Goal: Information Seeking & Learning: Learn about a topic

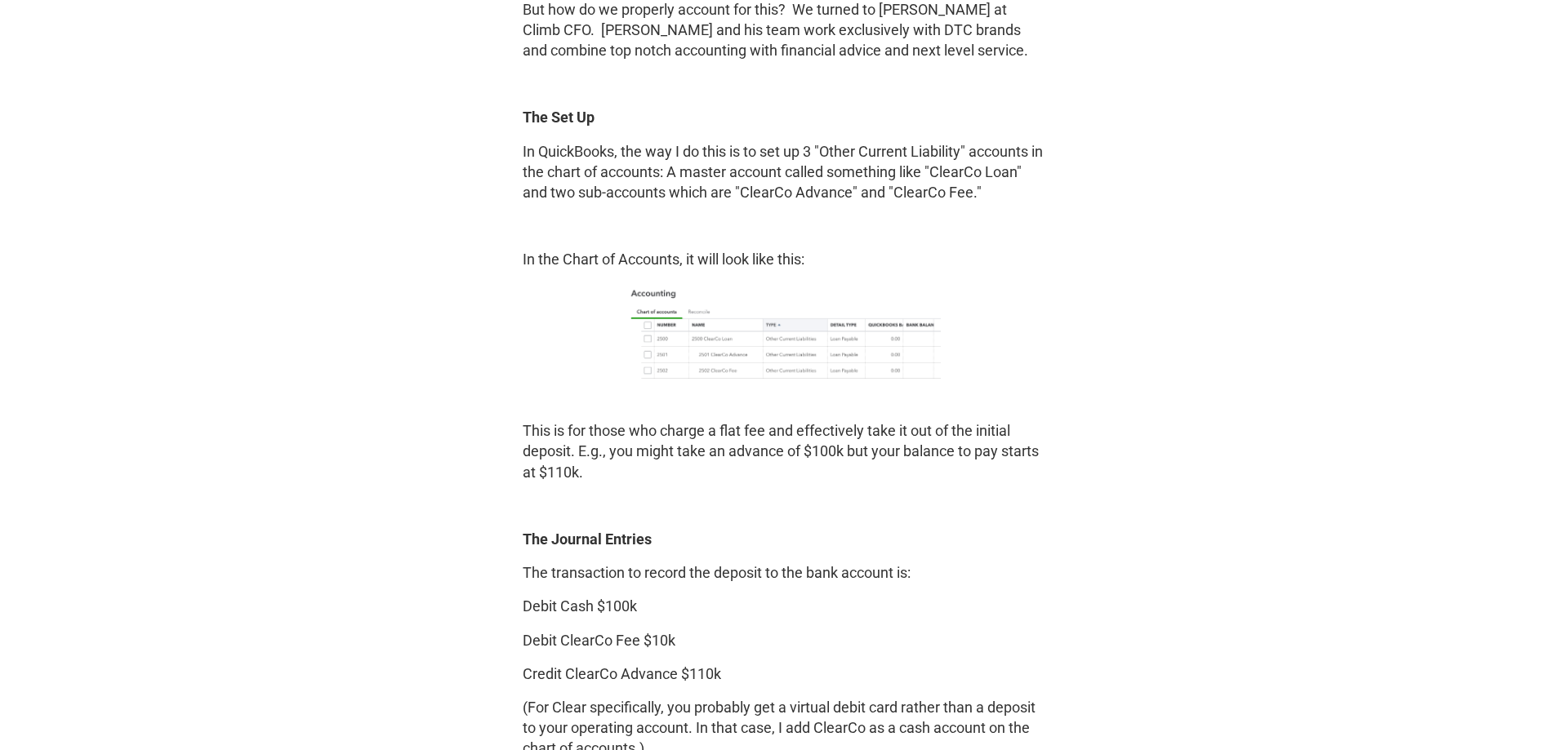
scroll to position [2165, 0]
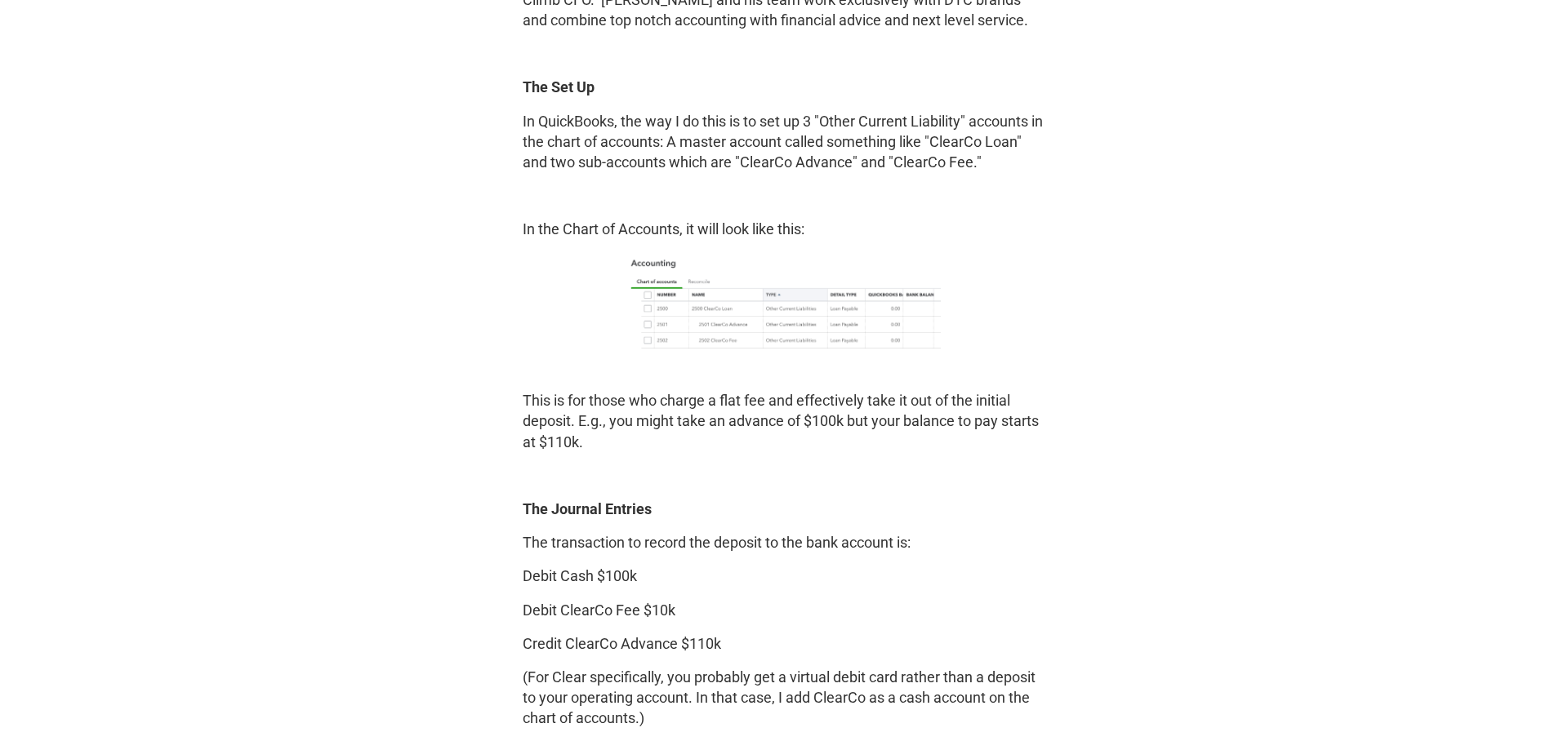
click at [743, 329] on img at bounding box center [784, 301] width 314 height 96
click at [1099, 264] on div "Previous post A Look at Solo Brands S-1: The Power of Margins in DTC eComm Next…" at bounding box center [784, 161] width 1463 height 4056
click at [1160, 407] on div "Previous post A Look at Solo Brands S-1: The Power of Margins in DTC eComm Next…" at bounding box center [784, 161] width 1463 height 4056
click at [1135, 427] on div "Previous post A Look at Solo Brands S-1: The Power of Margins in DTC eComm Next…" at bounding box center [784, 161] width 1463 height 4056
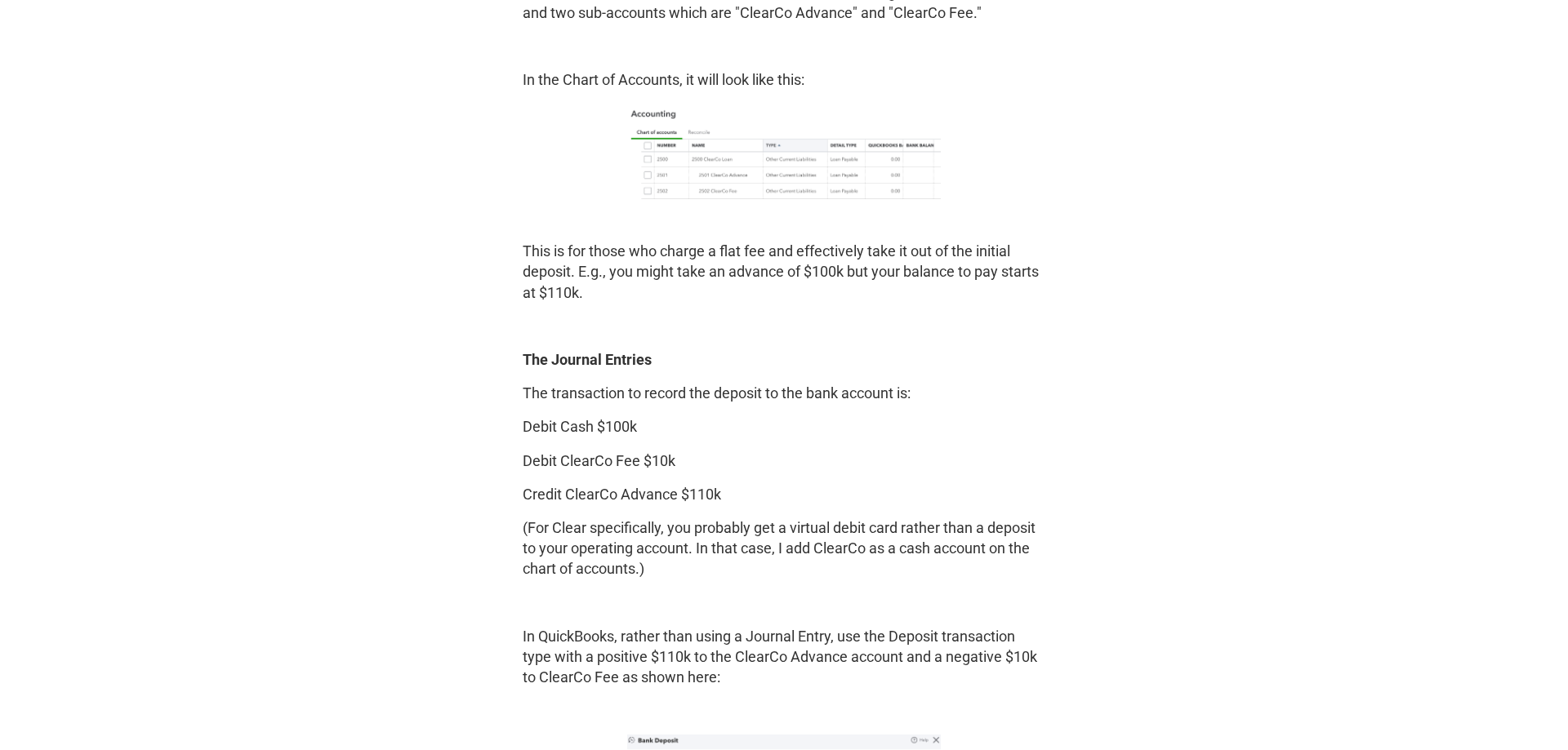
scroll to position [2331, 0]
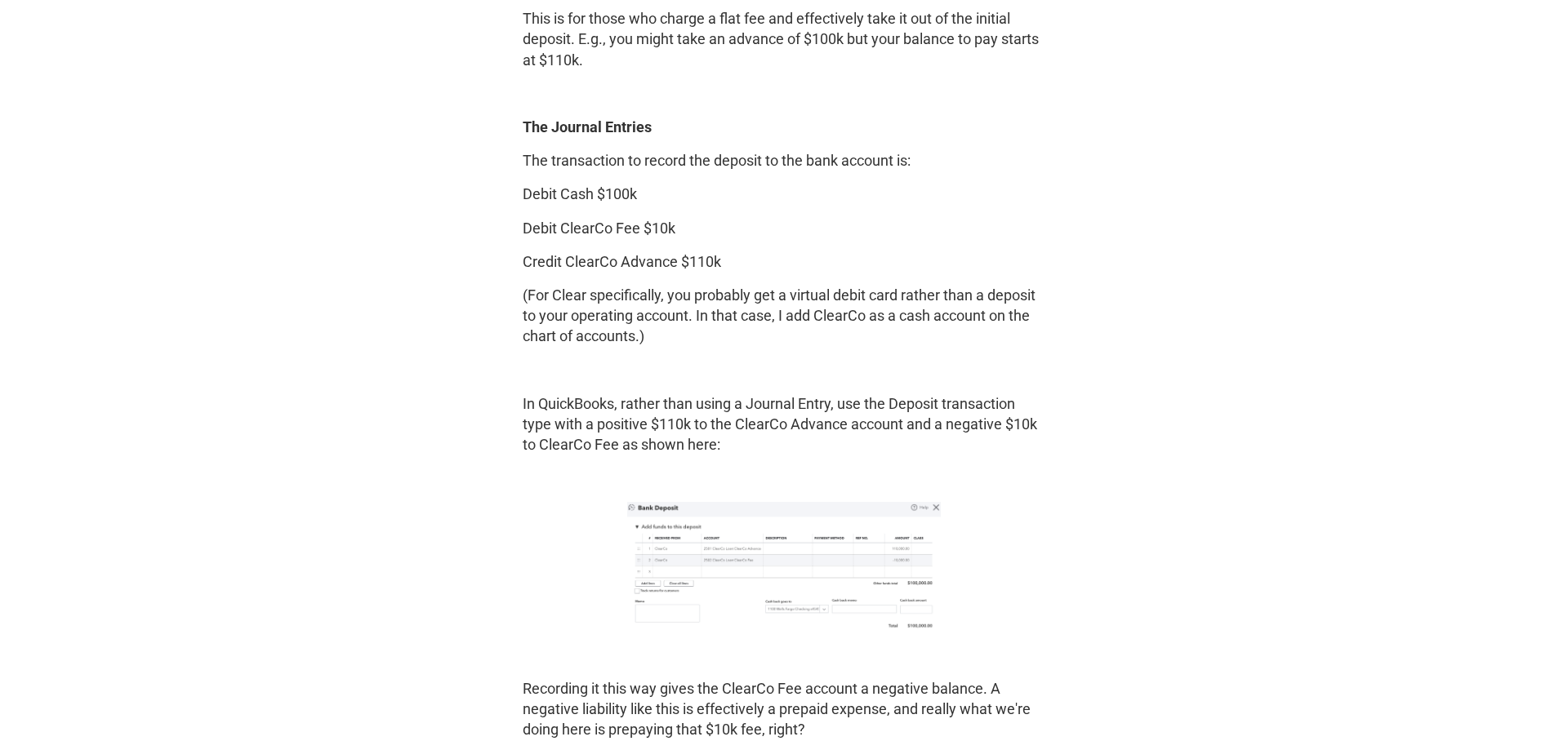
scroll to position [2581, 0]
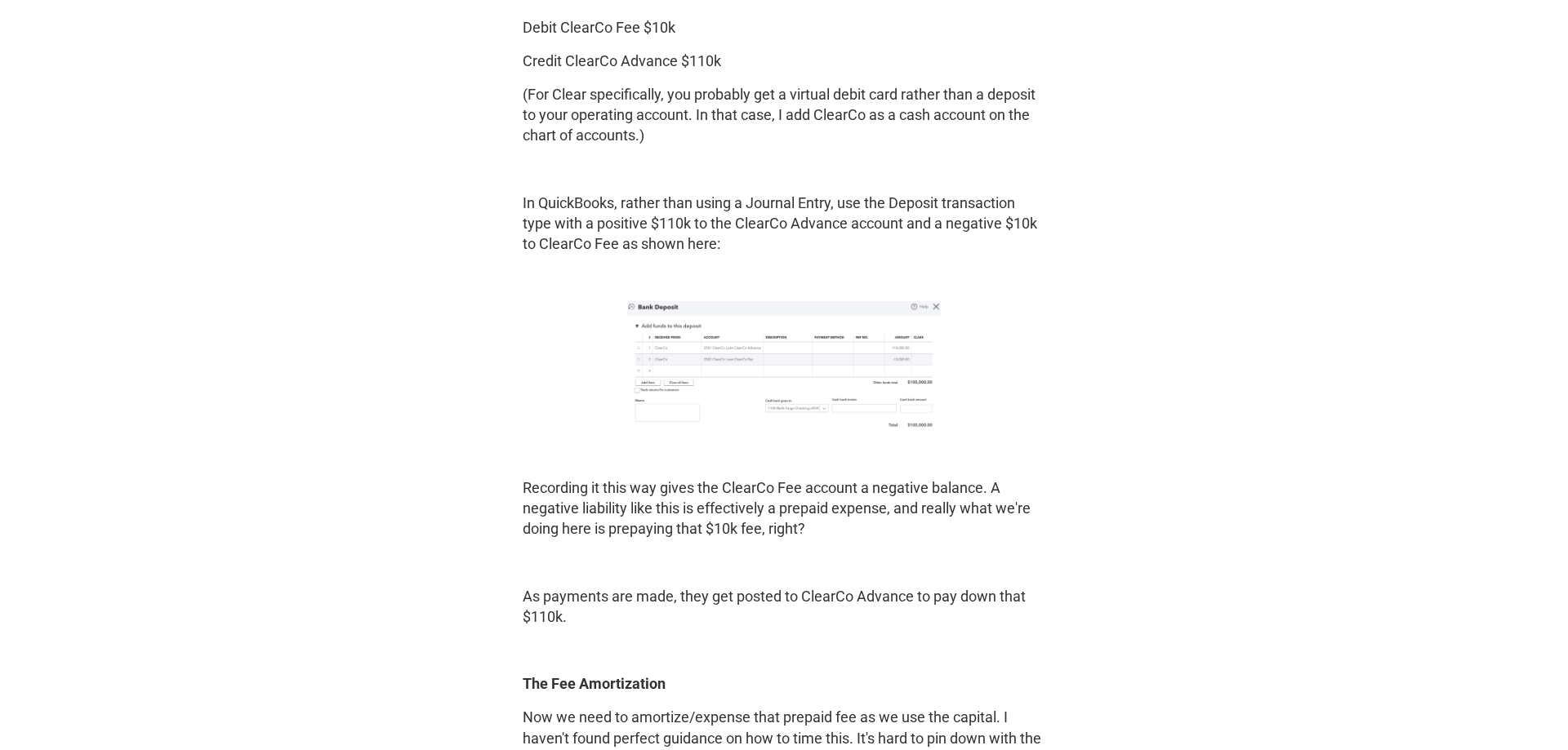
scroll to position [2831, 0]
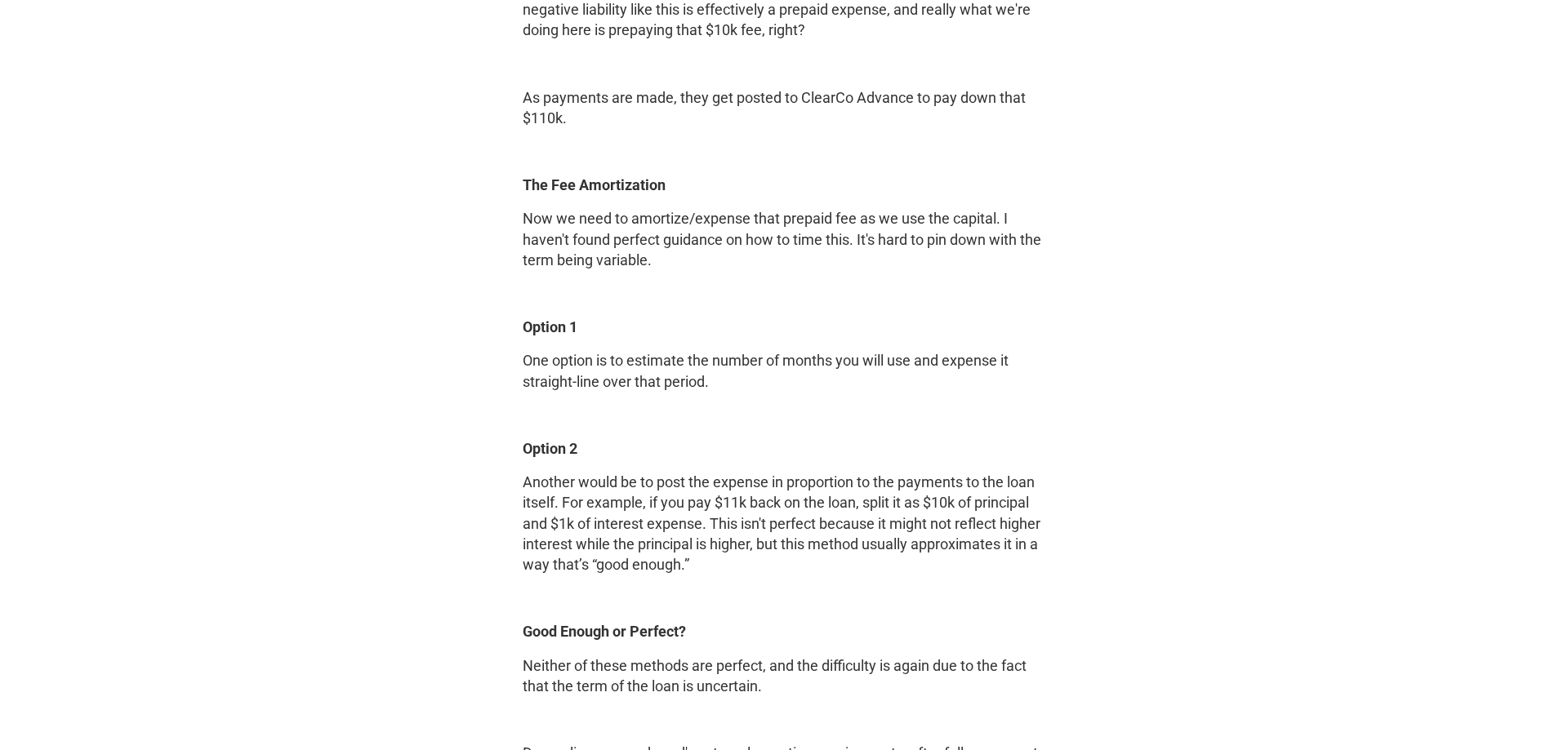
scroll to position [3247, 0]
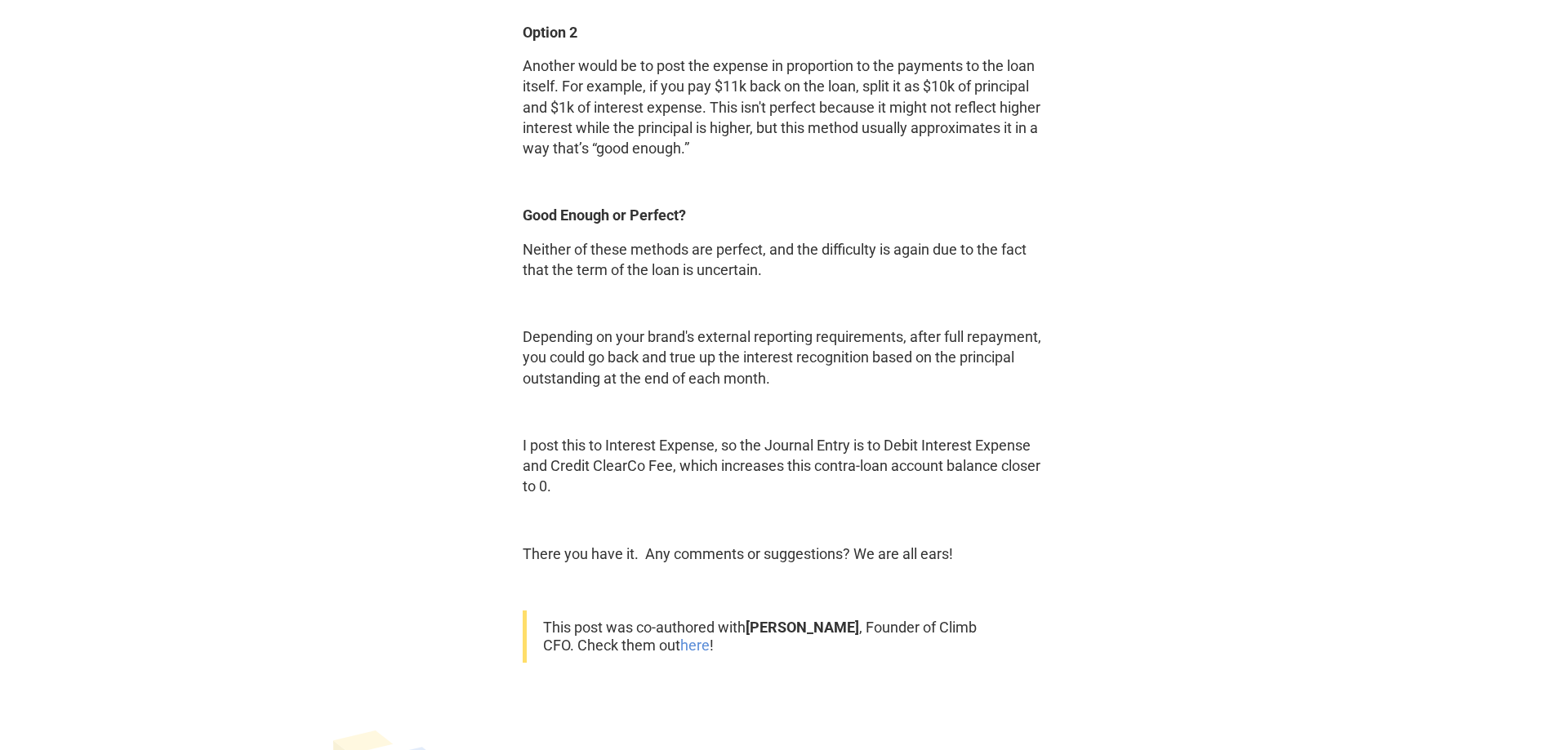
scroll to position [3664, 0]
click at [838, 383] on p "Depending on your brand's external reporting requirements, after full repayment…" at bounding box center [784, 356] width 522 height 62
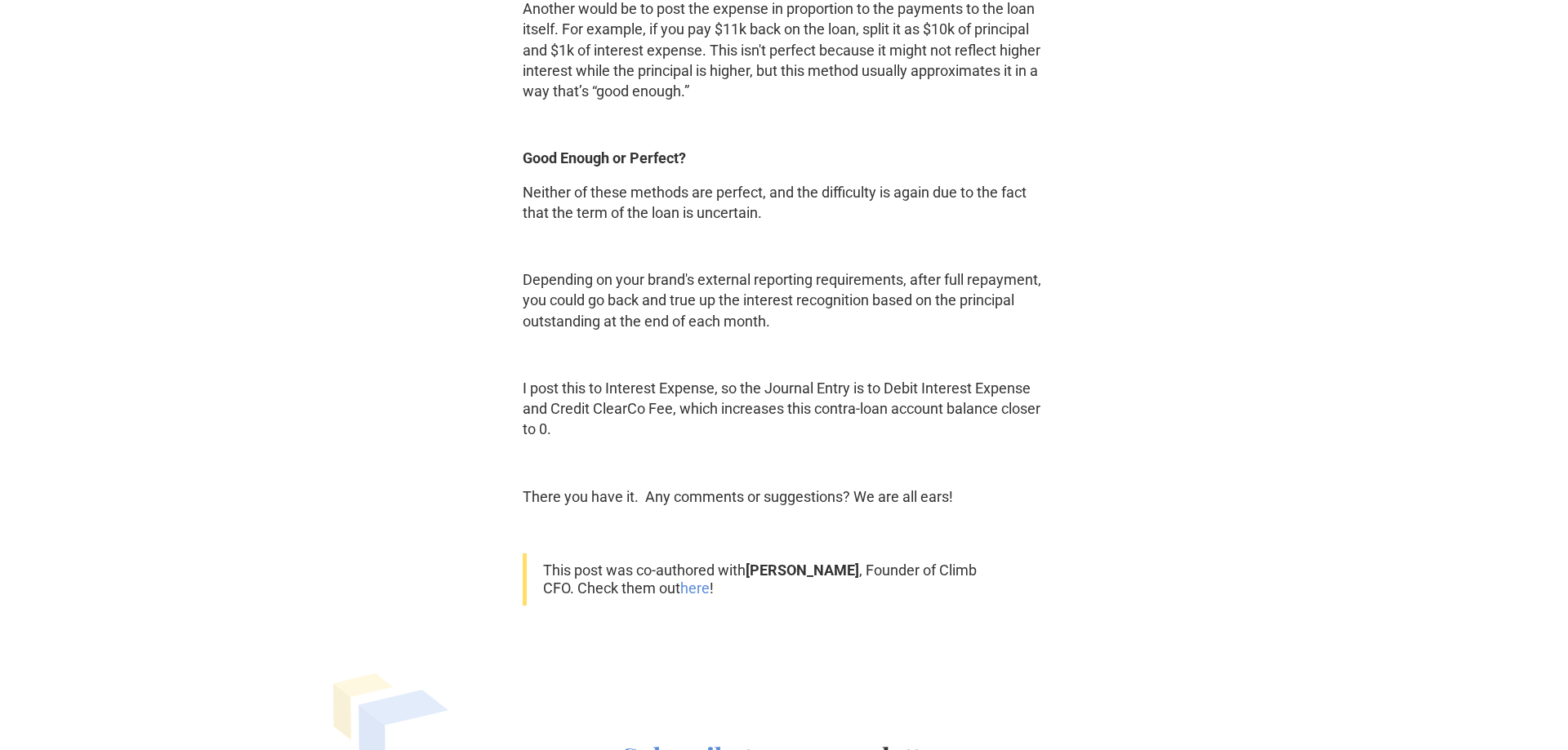
scroll to position [3747, 0]
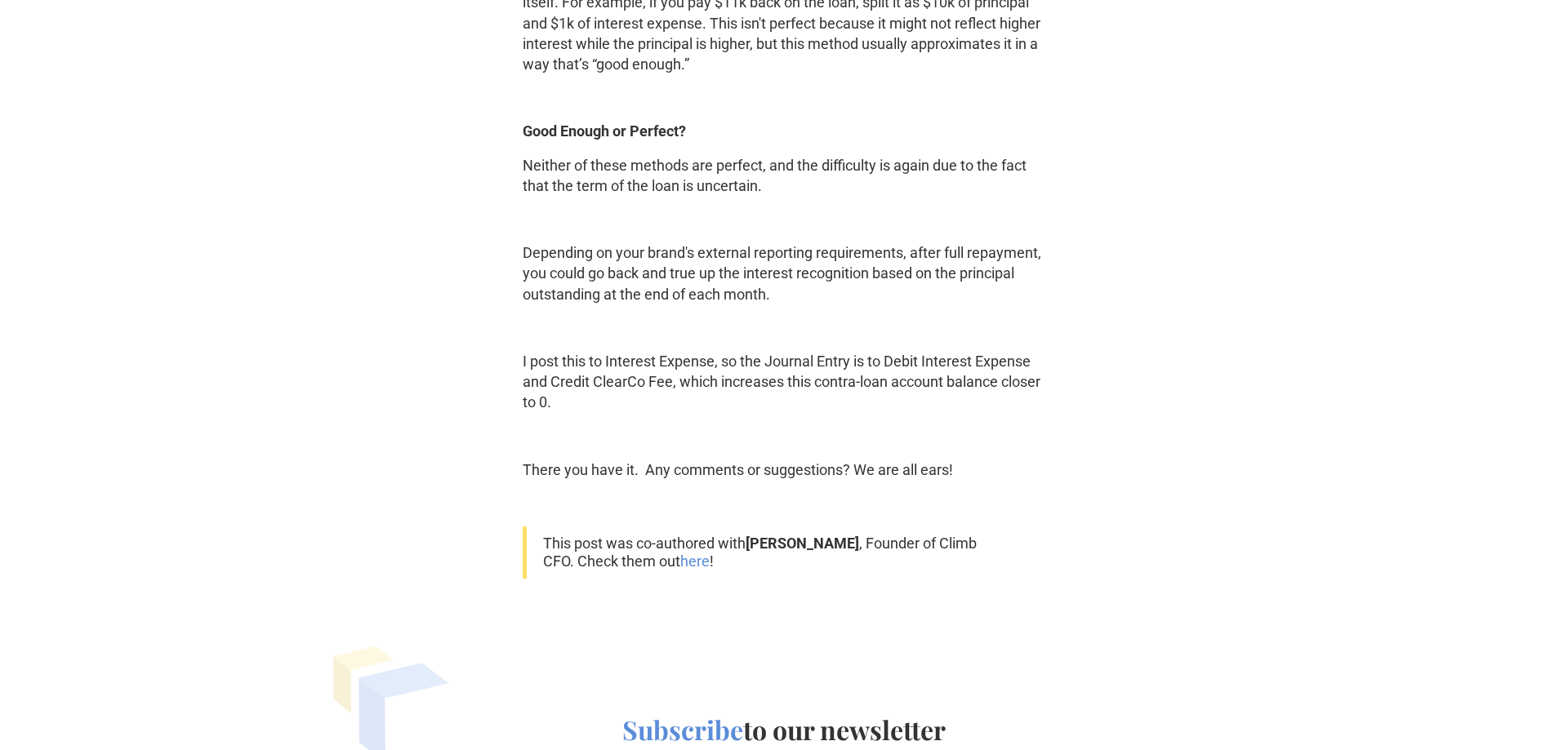
click at [835, 297] on p "Depending on your brand's external reporting requirements, after full repayment…" at bounding box center [784, 273] width 522 height 62
click at [1035, 369] on p "I post this to Interest Expense, so the Journal Entry is to Debit Interest Expe…" at bounding box center [784, 381] width 522 height 62
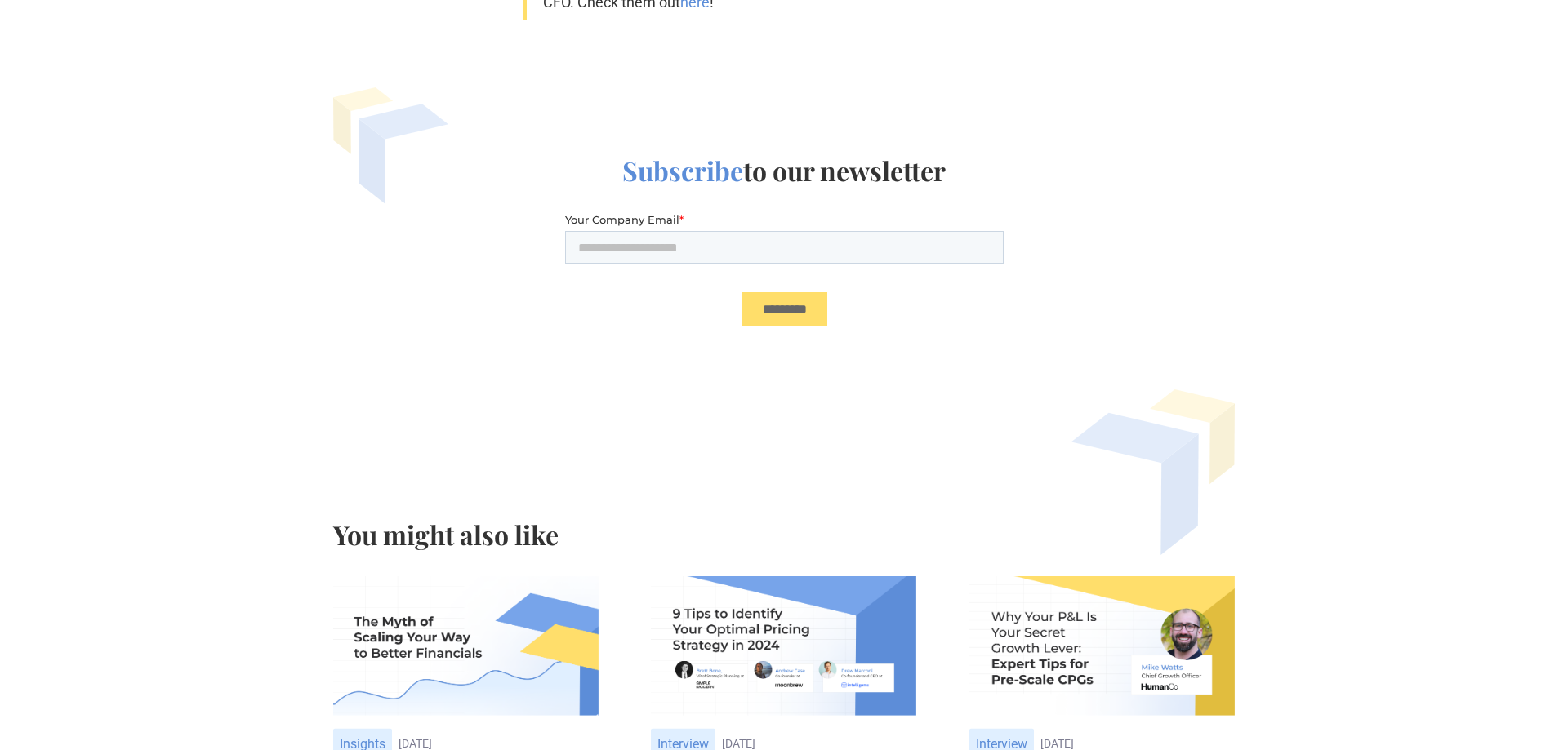
scroll to position [4164, 0]
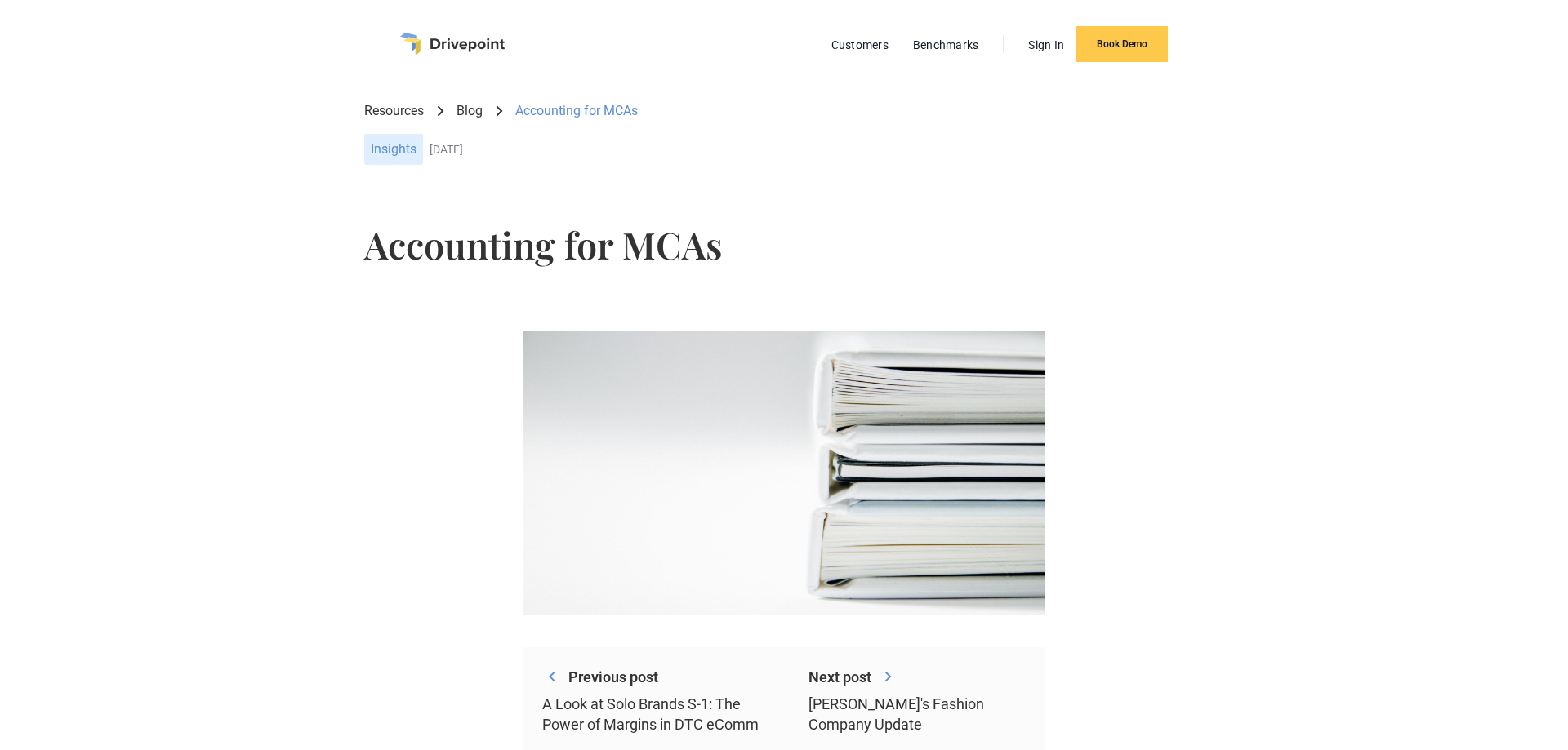
scroll to position [1665, 0]
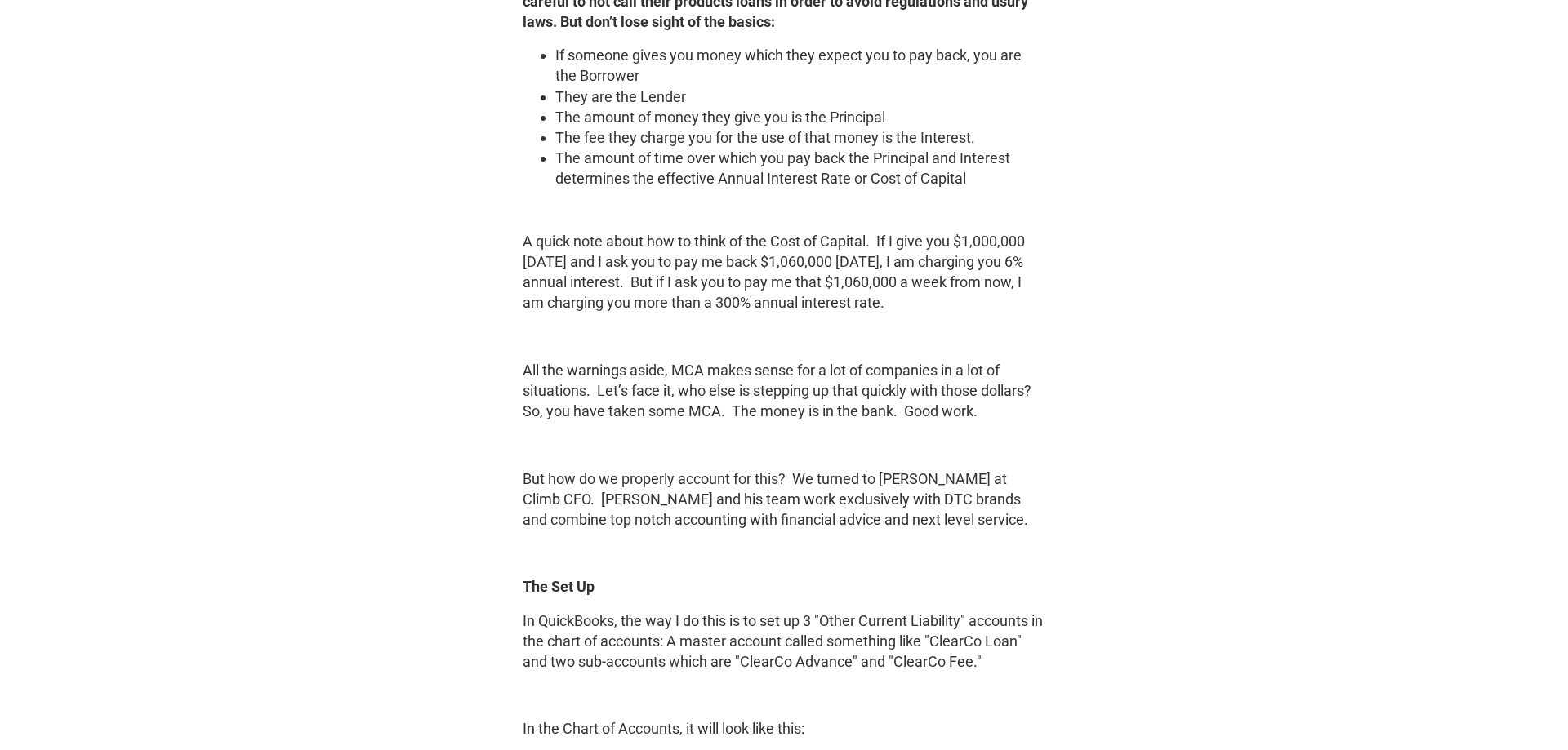
click at [1095, 285] on div "Previous post A Look at Solo Brands S-1: The Power of Margins in DTC eComm Next…" at bounding box center [784, 661] width 1463 height 4056
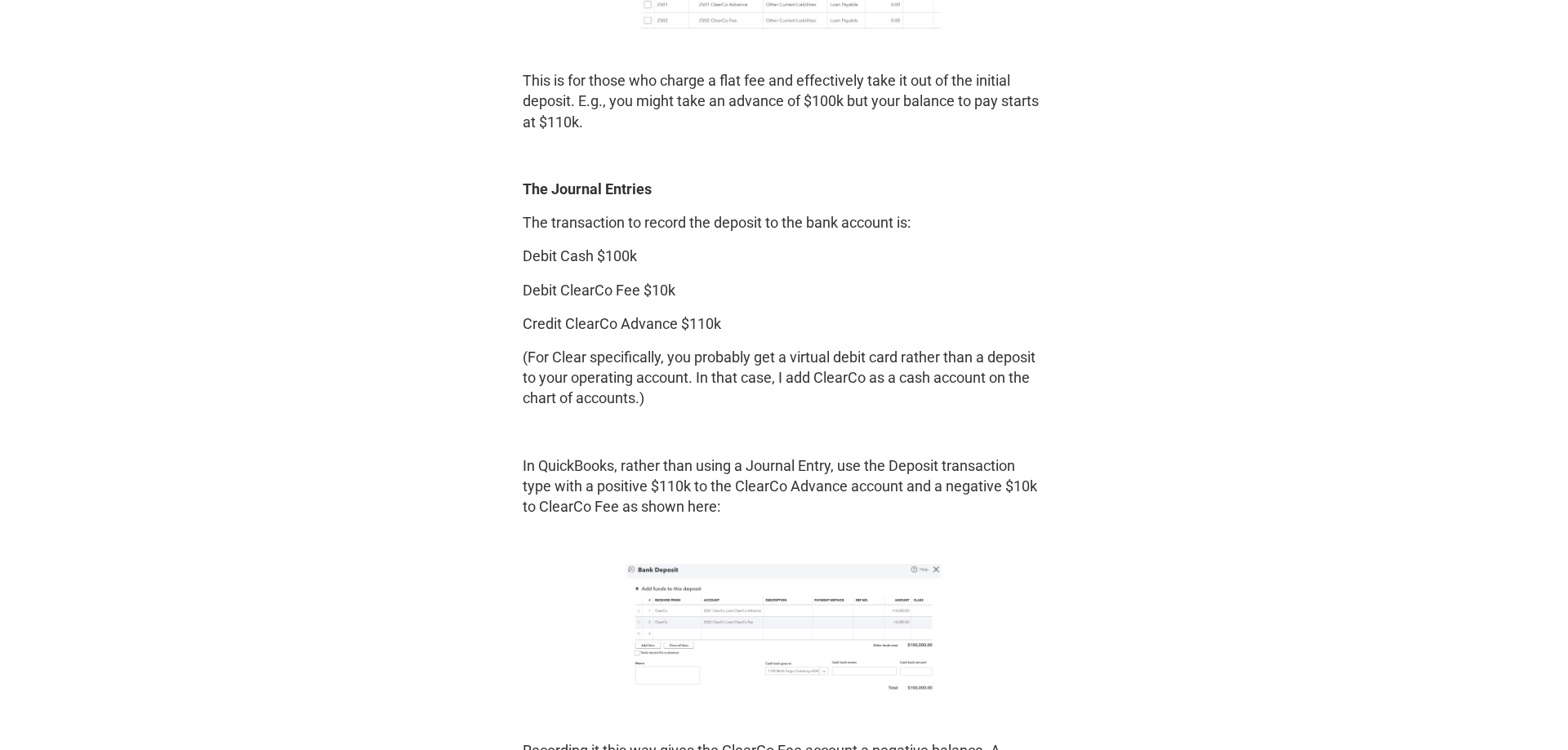
scroll to position [2665, 0]
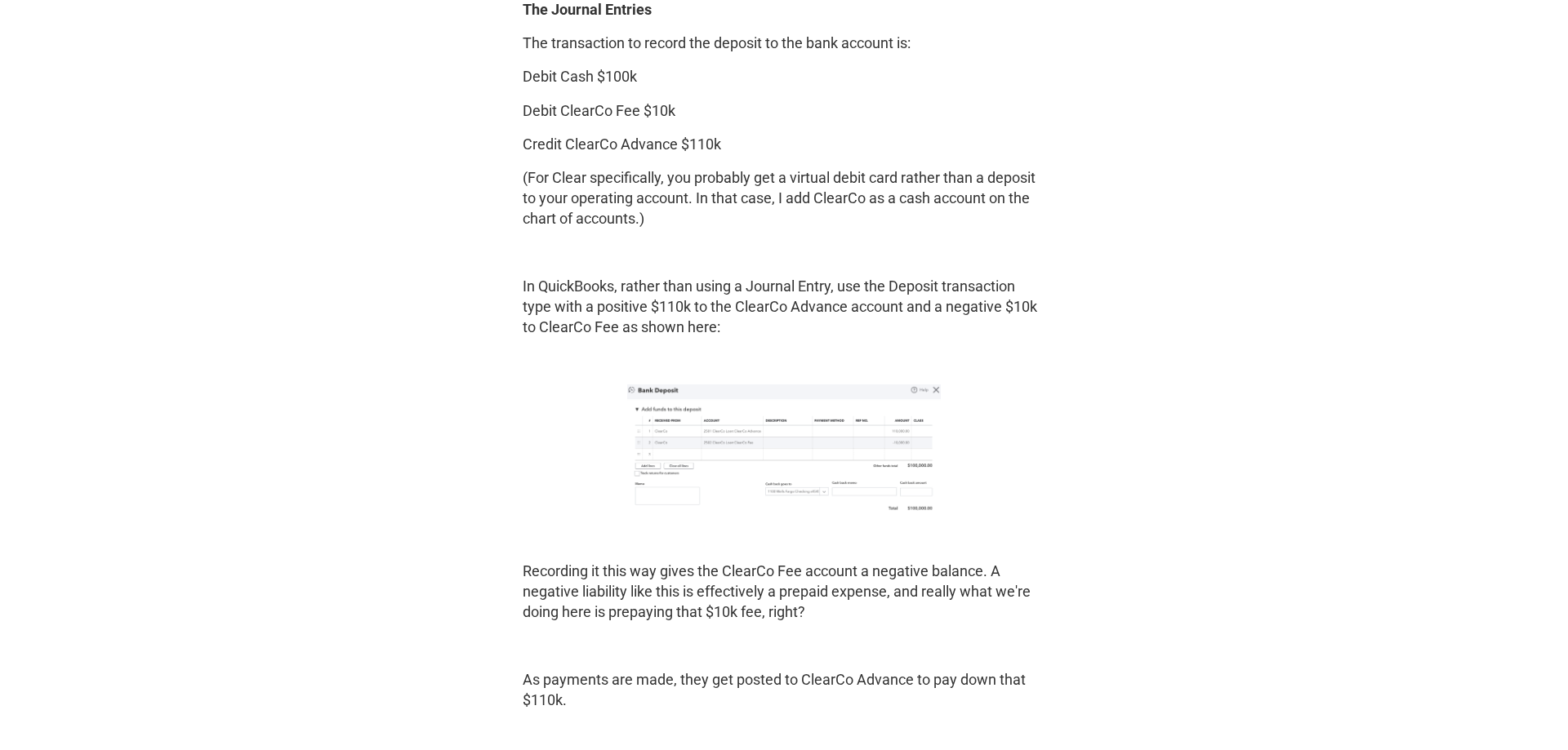
click at [874, 422] on img at bounding box center [784, 452] width 314 height 135
click at [823, 437] on img at bounding box center [784, 452] width 314 height 135
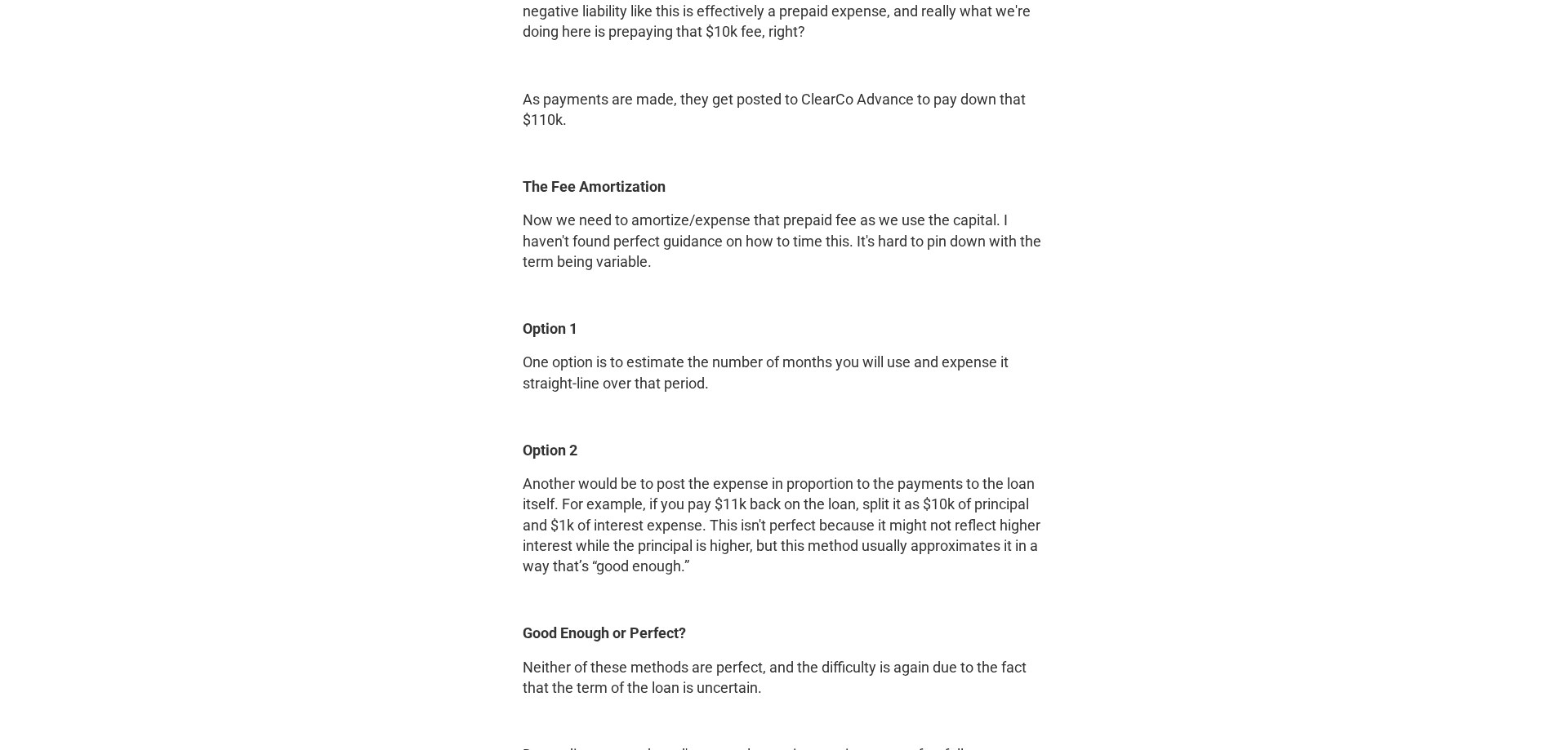
scroll to position [3247, 0]
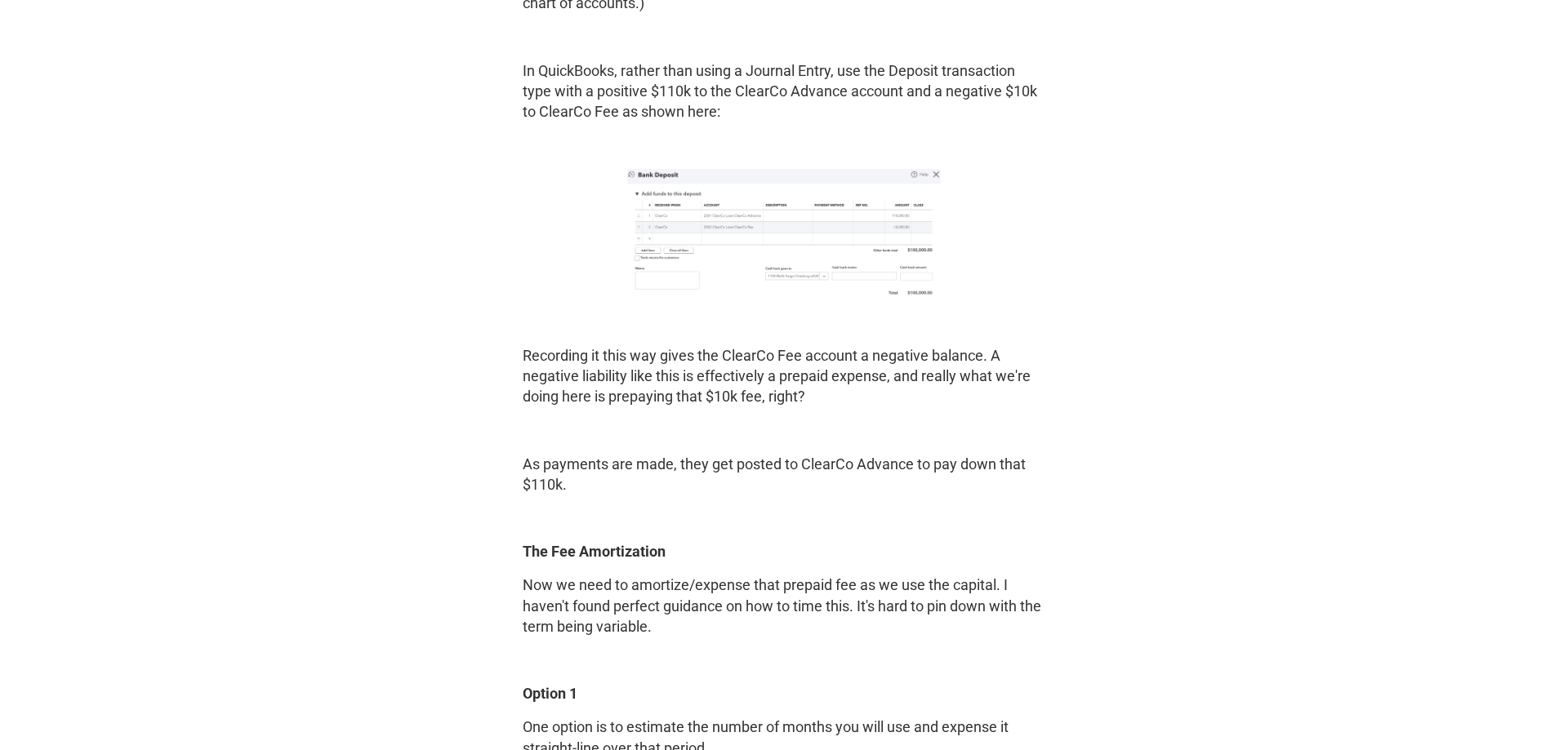
scroll to position [2831, 0]
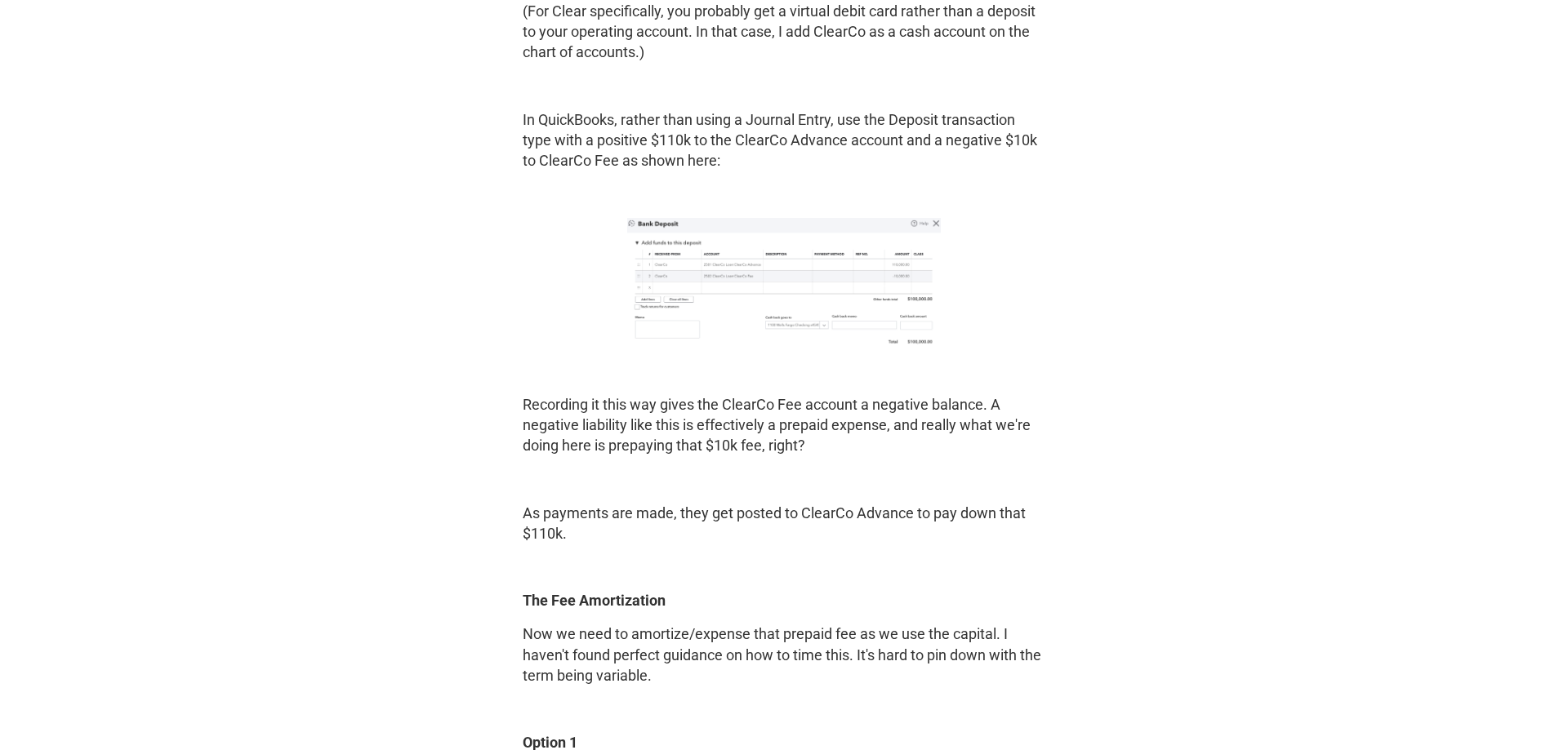
click at [789, 299] on img at bounding box center [784, 286] width 314 height 135
click at [855, 284] on img at bounding box center [784, 286] width 314 height 135
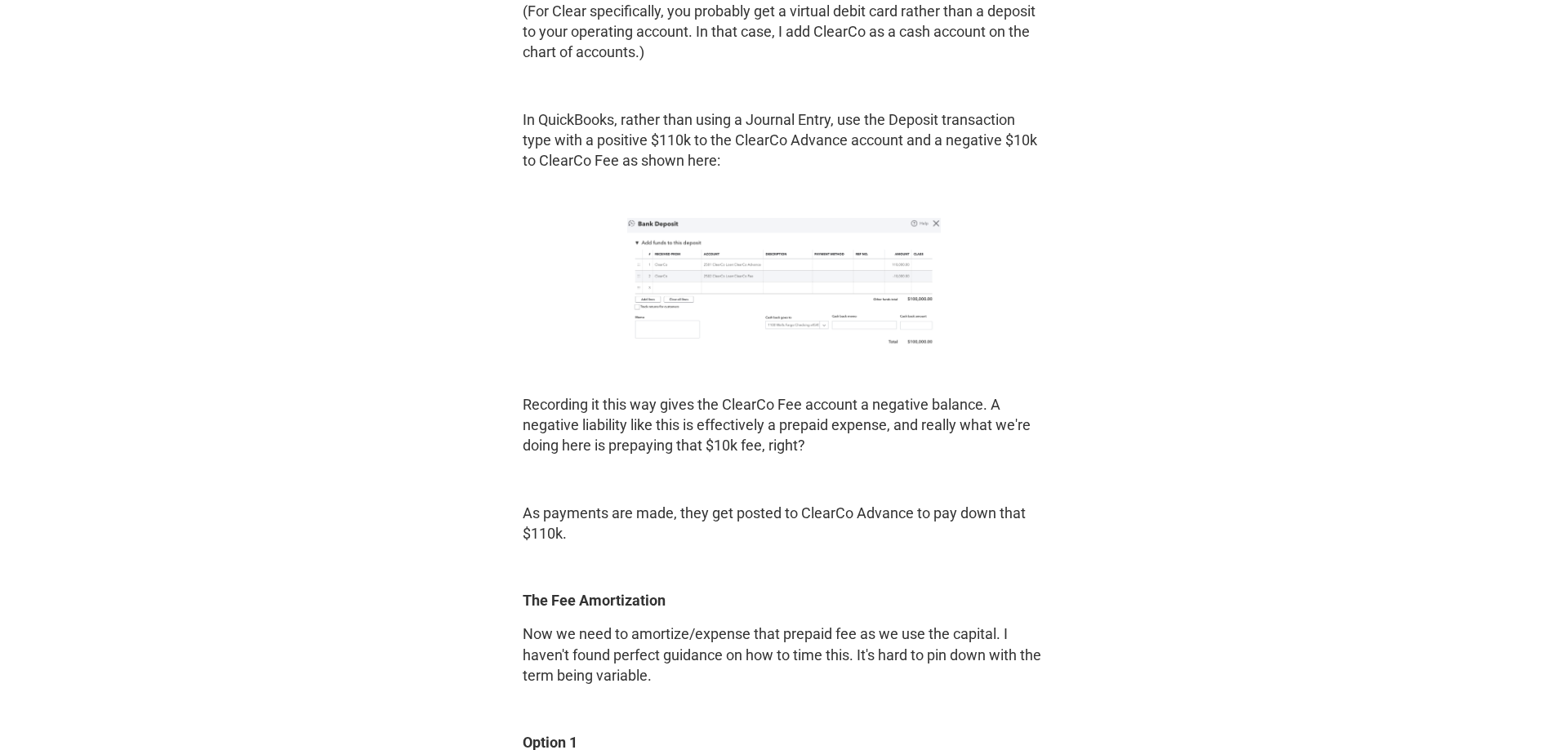
click at [856, 284] on img at bounding box center [784, 286] width 314 height 135
click at [856, 283] on img at bounding box center [784, 286] width 314 height 135
click at [831, 276] on img at bounding box center [784, 286] width 314 height 135
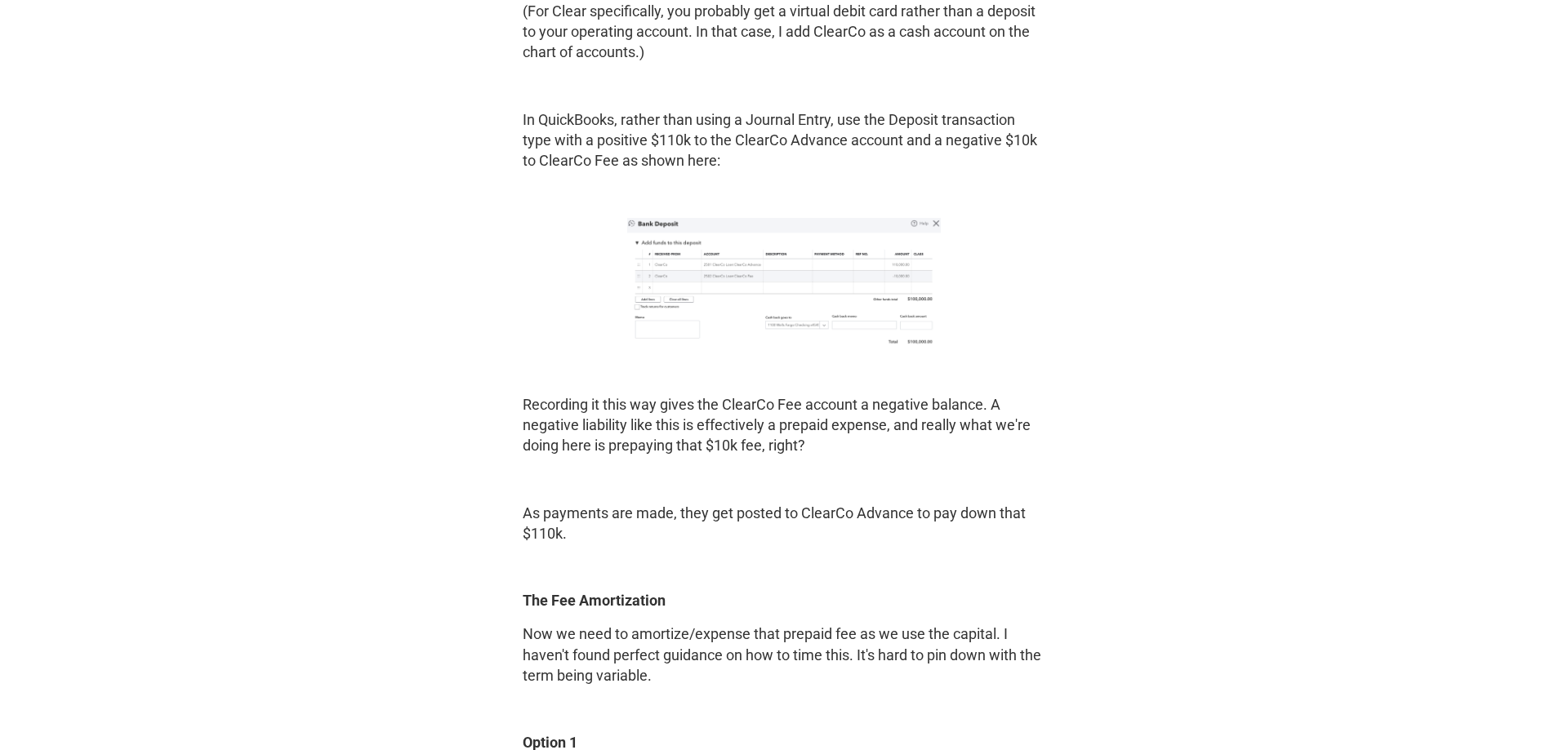
click at [831, 276] on img at bounding box center [784, 286] width 314 height 135
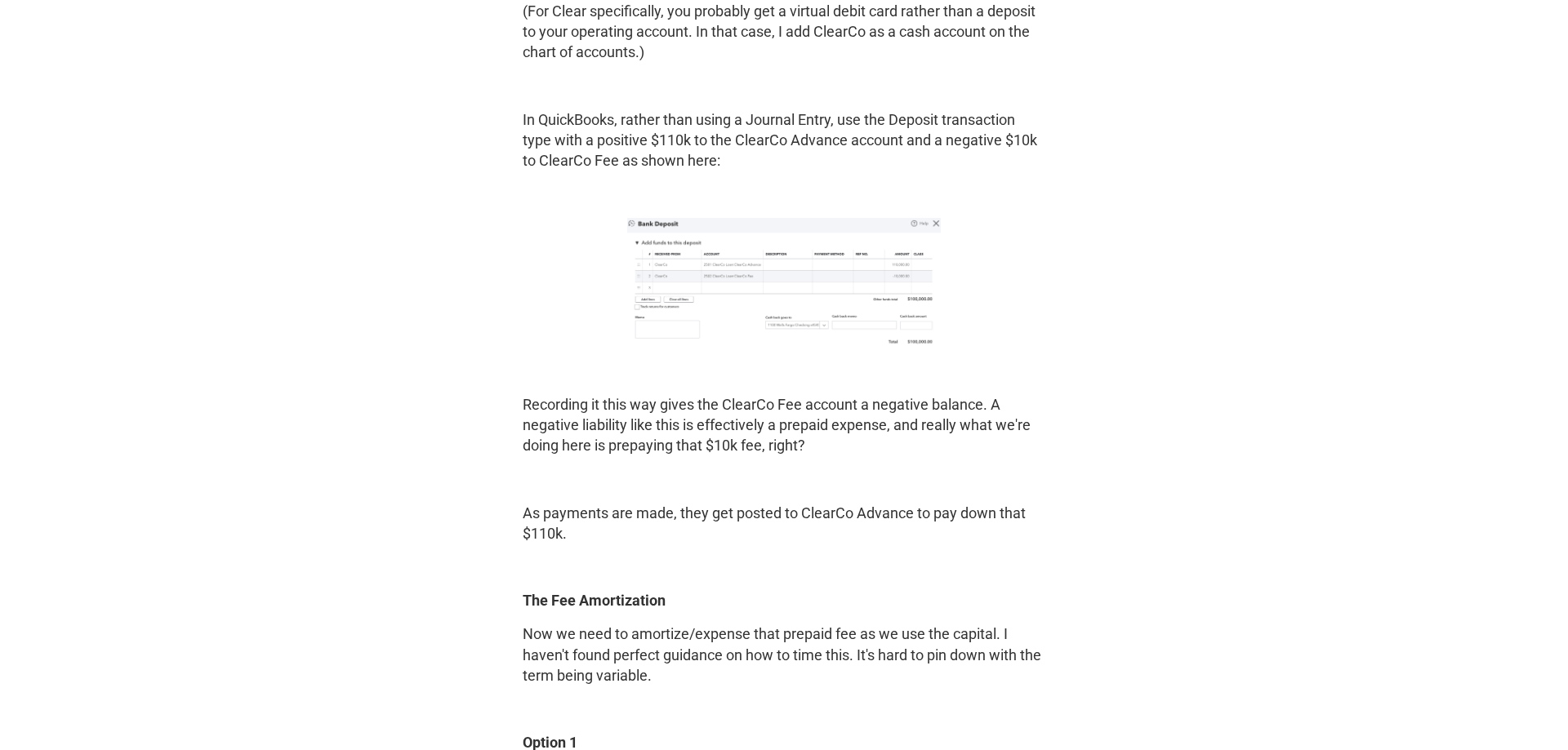
click at [907, 283] on img at bounding box center [784, 286] width 314 height 135
